Goal: Information Seeking & Learning: Find specific fact

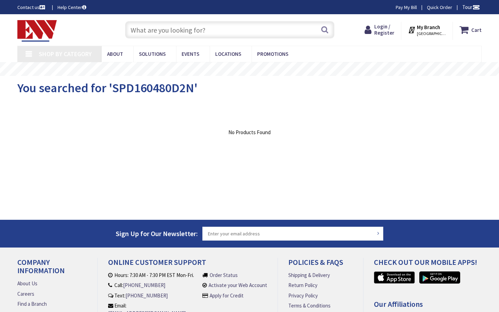
type input "[GEOGRAPHIC_DATA], [PERSON_NAME][STREET_ADDRESS][PERSON_NAME]"
